Goal: Task Accomplishment & Management: Use online tool/utility

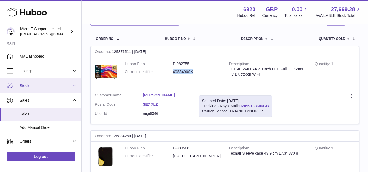
click at [29, 87] on span "Stock" at bounding box center [46, 85] width 52 height 5
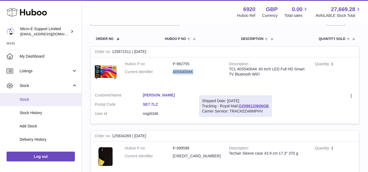
click at [27, 100] on span "Stock" at bounding box center [49, 99] width 58 height 5
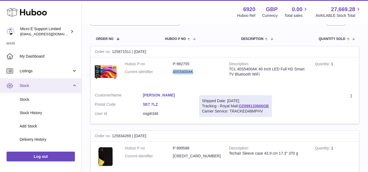
click at [52, 84] on span "Stock" at bounding box center [46, 85] width 52 height 5
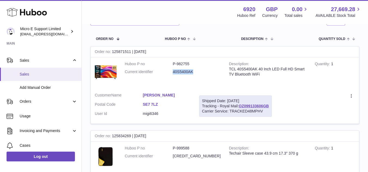
scroll to position [41, 0]
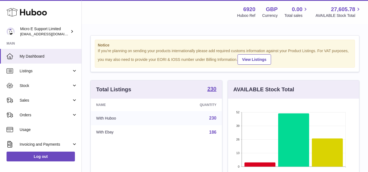
scroll to position [85, 131]
click at [50, 102] on span "Sales" at bounding box center [46, 100] width 52 height 5
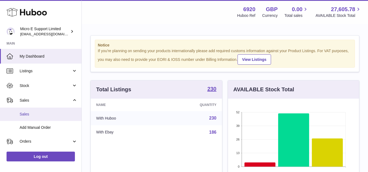
click at [28, 114] on span "Sales" at bounding box center [49, 114] width 58 height 5
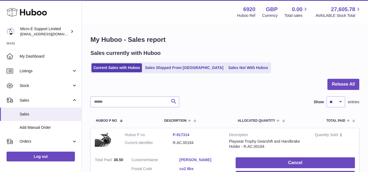
click at [252, 55] on div "Sales currently with Huboo" at bounding box center [224, 53] width 269 height 7
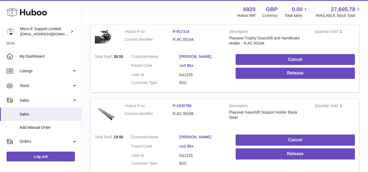
scroll to position [104, 0]
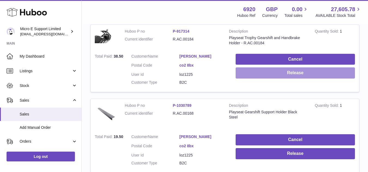
click at [269, 74] on button "Release" at bounding box center [294, 72] width 119 height 11
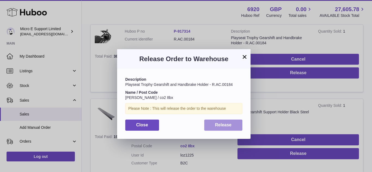
click at [221, 124] on span "Release" at bounding box center [223, 125] width 17 height 5
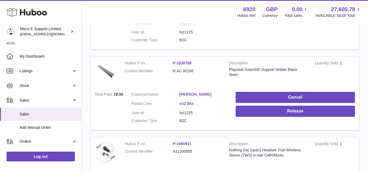
scroll to position [150, 0]
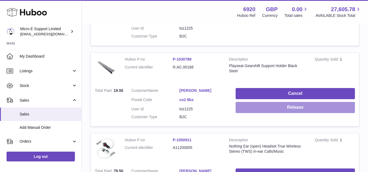
click at [276, 108] on button "Release" at bounding box center [294, 107] width 119 height 11
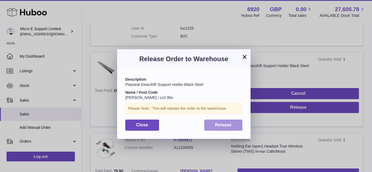
click at [229, 126] on span "Release" at bounding box center [223, 125] width 17 height 5
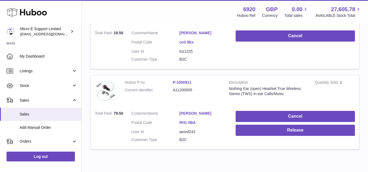
scroll to position [208, 0]
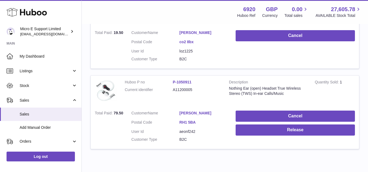
click at [181, 91] on dd "A11200005" at bounding box center [196, 89] width 48 height 5
copy tr "A11200005"
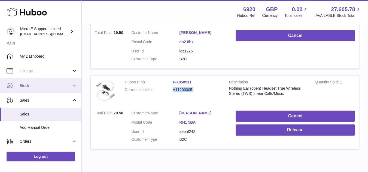
click at [40, 87] on span "Stock" at bounding box center [46, 85] width 52 height 5
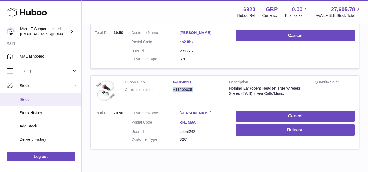
click at [29, 97] on span "Stock" at bounding box center [49, 99] width 58 height 5
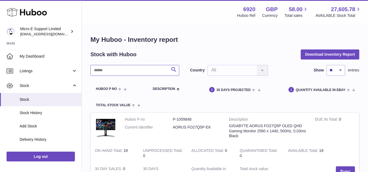
click at [128, 73] on input "text" at bounding box center [134, 70] width 89 height 11
paste input "*********"
type input "*********"
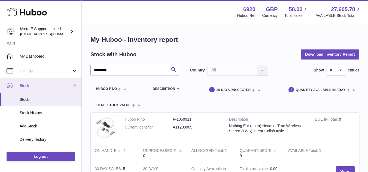
click at [70, 87] on span "Stock" at bounding box center [46, 85] width 52 height 5
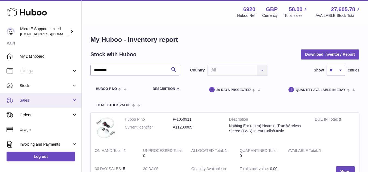
click at [44, 102] on span "Sales" at bounding box center [46, 100] width 52 height 5
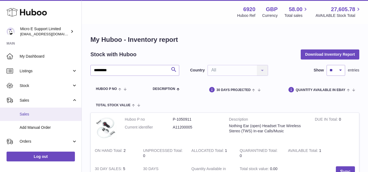
click at [28, 112] on span "Sales" at bounding box center [49, 114] width 58 height 5
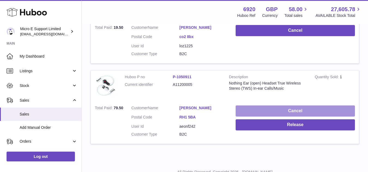
scroll to position [215, 0]
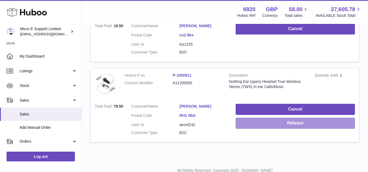
click at [289, 122] on button "Release" at bounding box center [294, 123] width 119 height 11
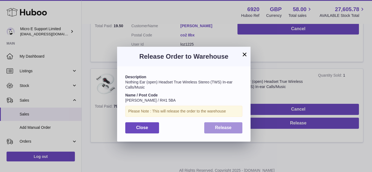
click at [227, 127] on span "Release" at bounding box center [223, 127] width 17 height 5
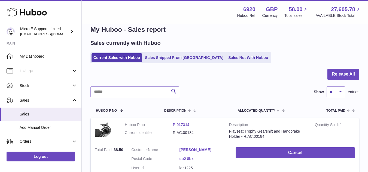
scroll to position [0, 0]
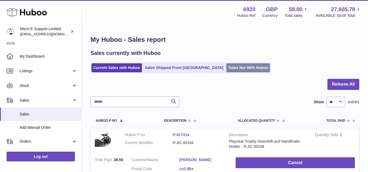
click at [226, 66] on link "Sales Not With Huboo" at bounding box center [248, 67] width 44 height 9
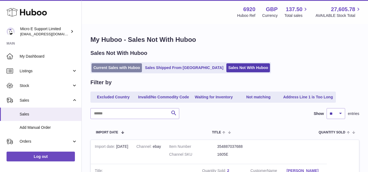
click at [119, 68] on link "Current Sales with Huboo" at bounding box center [116, 67] width 50 height 9
